Goal: Task Accomplishment & Management: Use online tool/utility

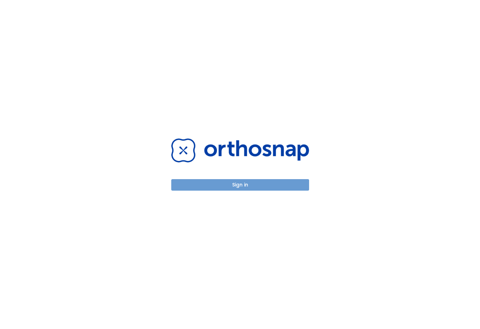
click at [277, 184] on button "Sign in" at bounding box center [240, 184] width 138 height 11
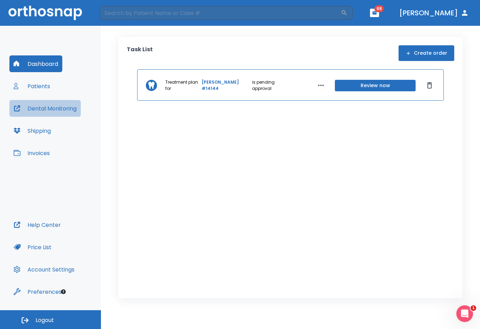
click at [45, 107] on button "Dental Monitoring" at bounding box center [44, 108] width 71 height 17
